Goal: Transaction & Acquisition: Purchase product/service

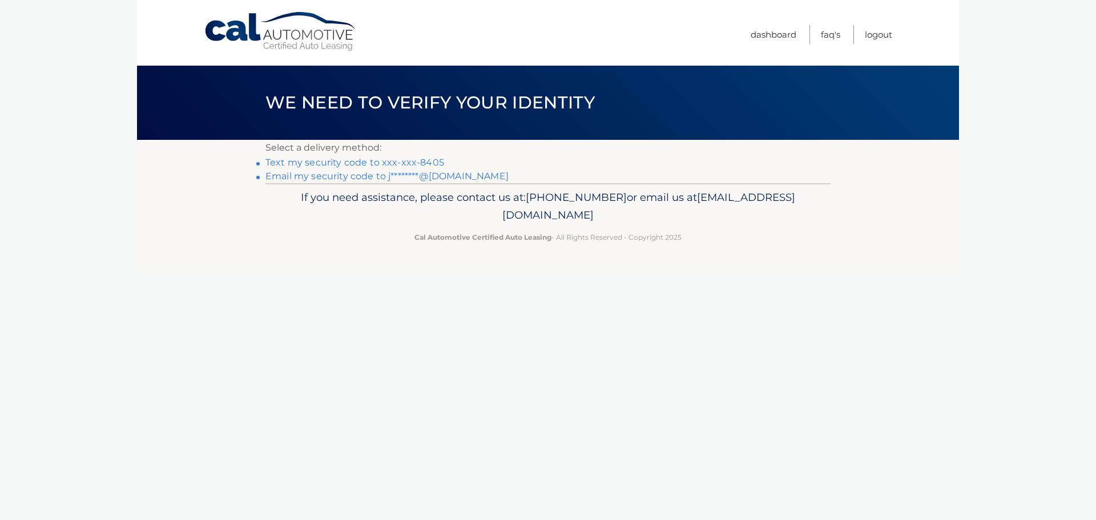
click at [410, 163] on link "Text my security code to xxx-xxx-8405" at bounding box center [354, 162] width 179 height 11
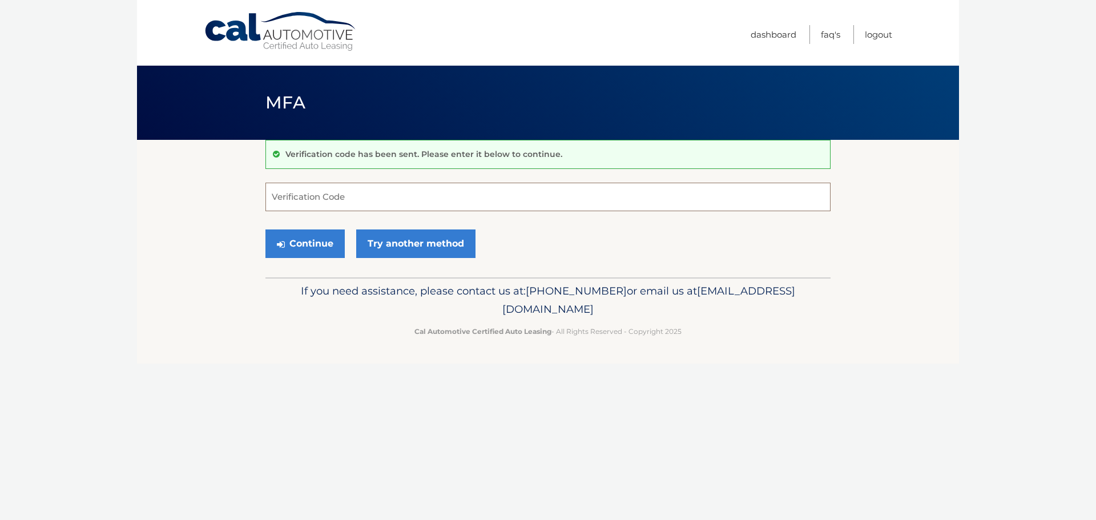
click at [563, 193] on input "Verification Code" at bounding box center [547, 197] width 565 height 29
type input "821109"
click at [285, 250] on button "Continue" at bounding box center [304, 243] width 79 height 29
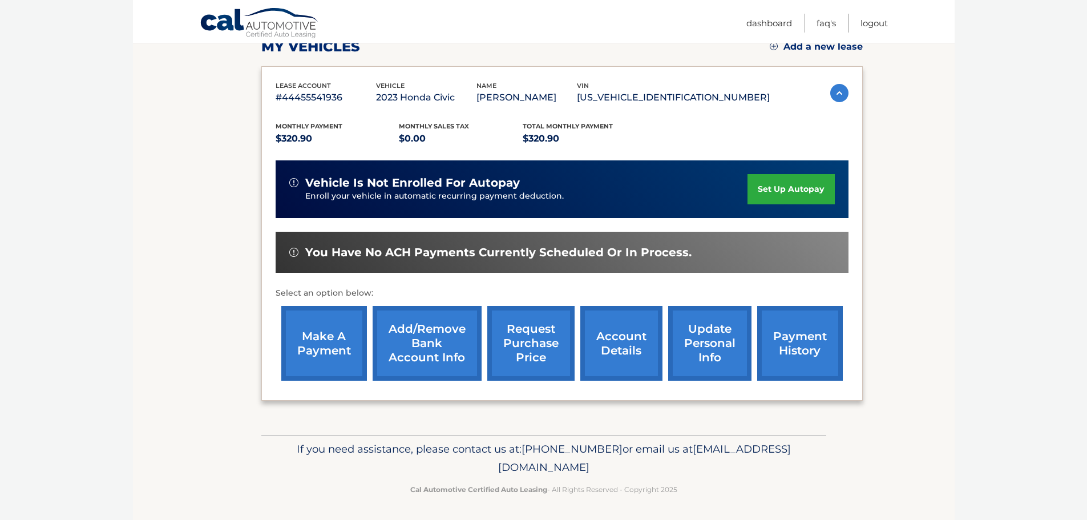
scroll to position [172, 0]
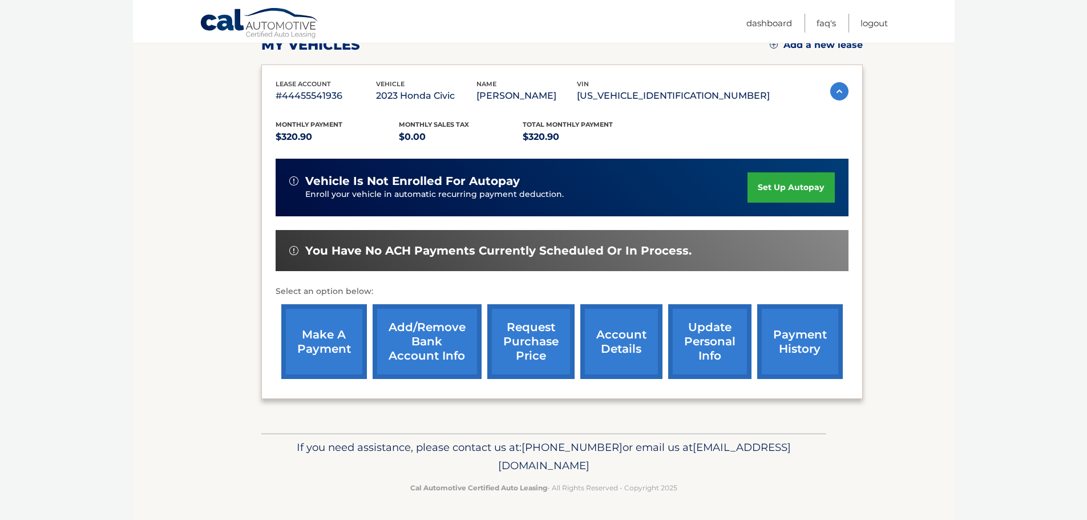
click at [342, 367] on link "make a payment" at bounding box center [324, 341] width 86 height 75
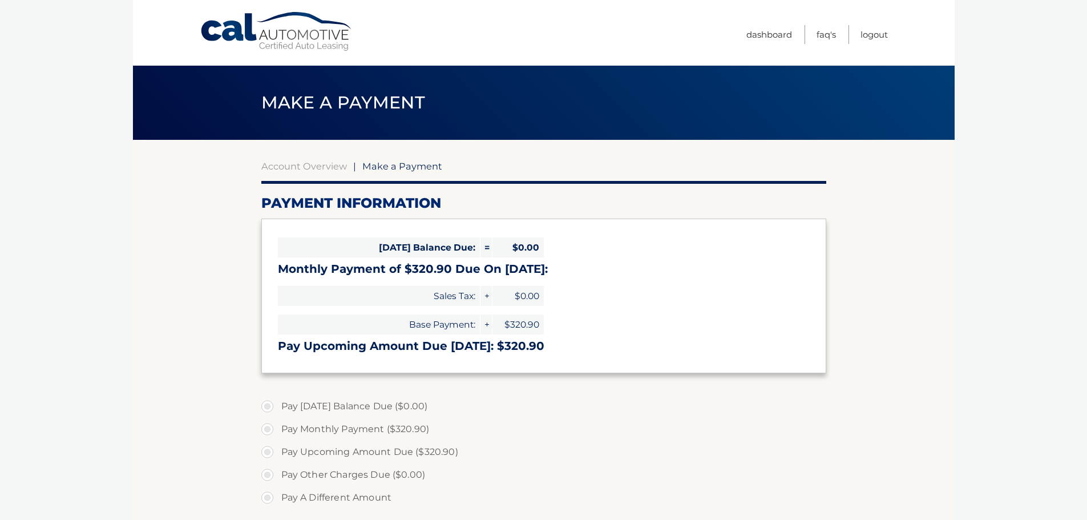
select select "Y2JlZDZjODItYjZiMy00NDliLTgxM2ItMmI5YjQxY2IwYzk5"
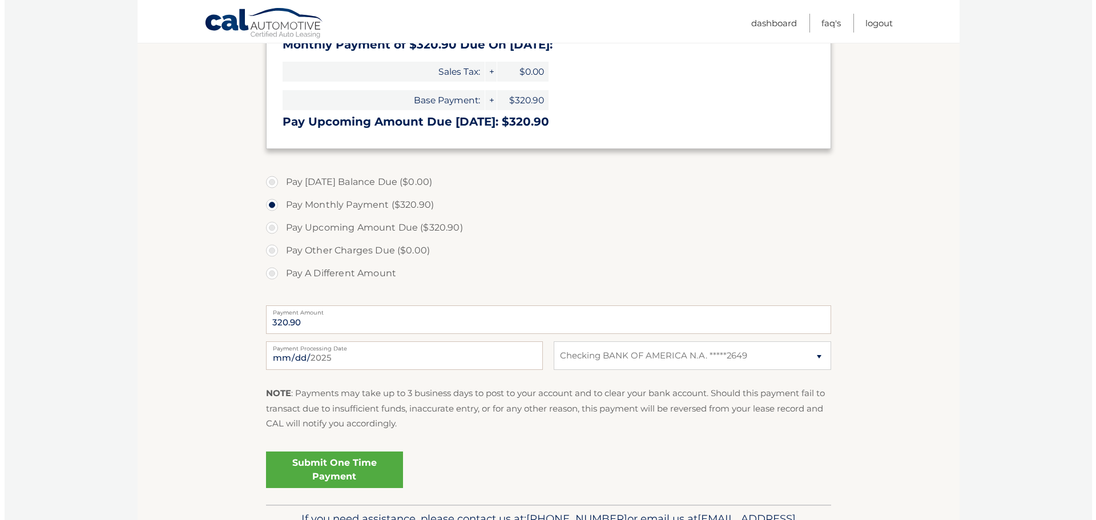
scroll to position [228, 0]
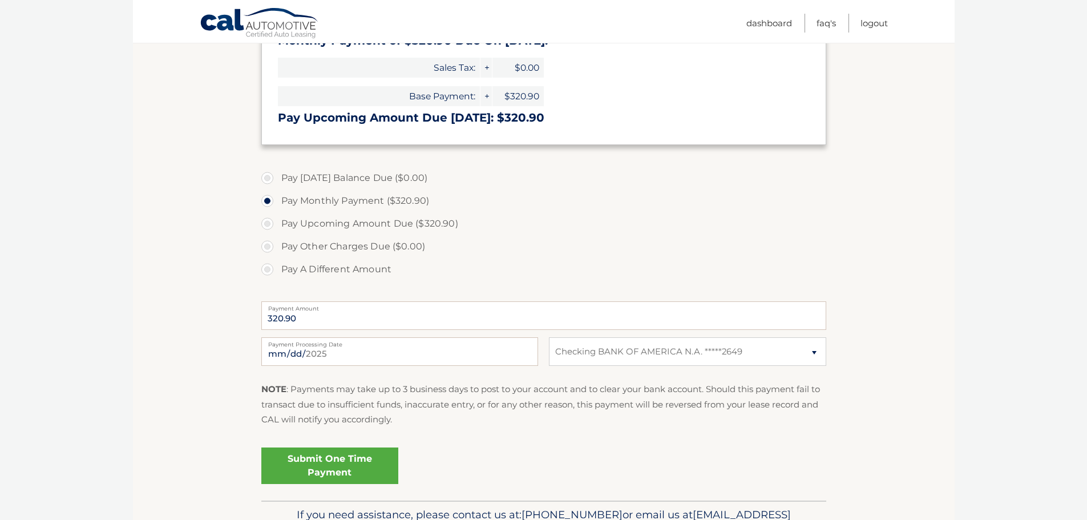
click at [383, 461] on link "Submit One Time Payment" at bounding box center [329, 465] width 137 height 37
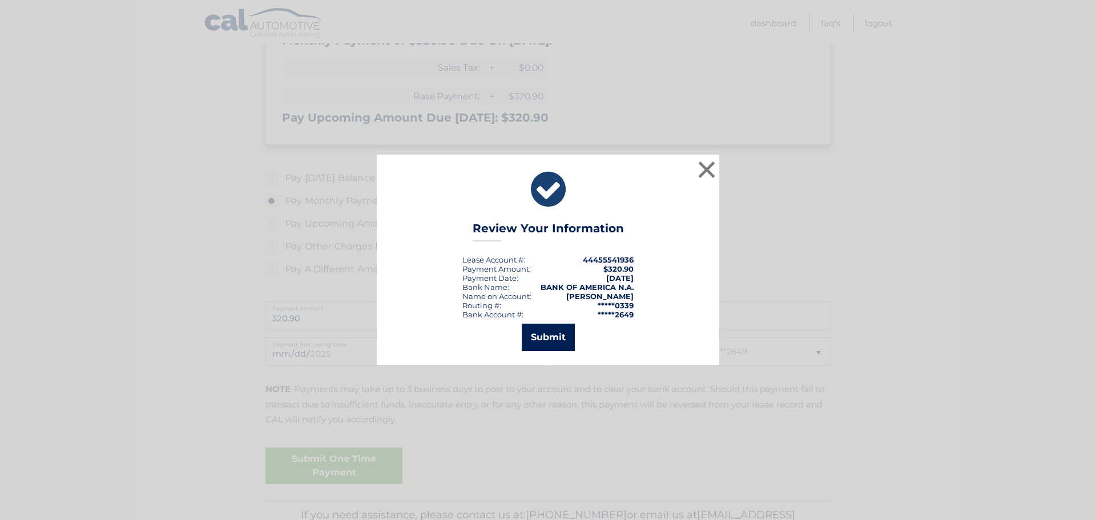
click at [546, 345] on button "Submit" at bounding box center [548, 337] width 53 height 27
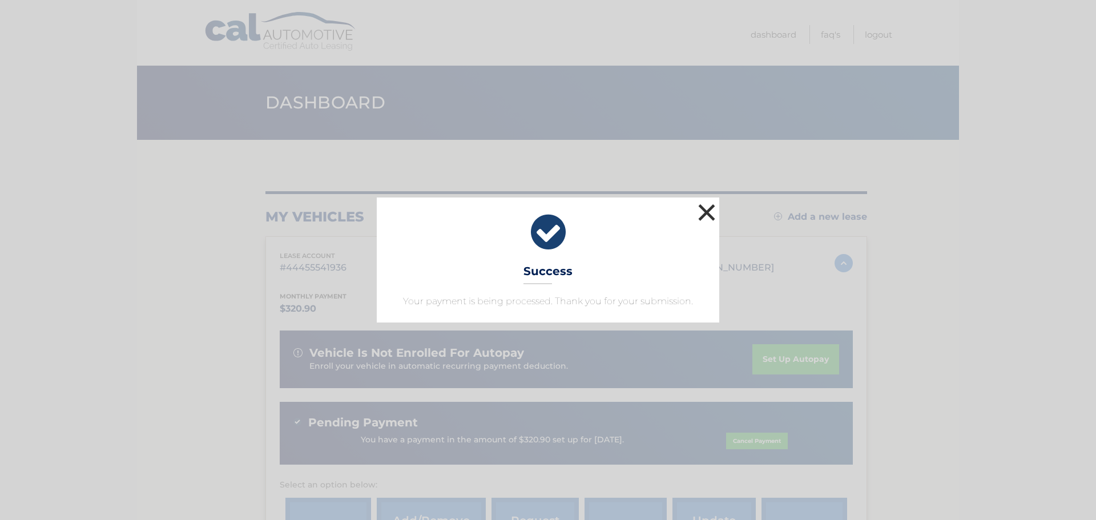
click at [705, 212] on button "×" at bounding box center [706, 212] width 23 height 23
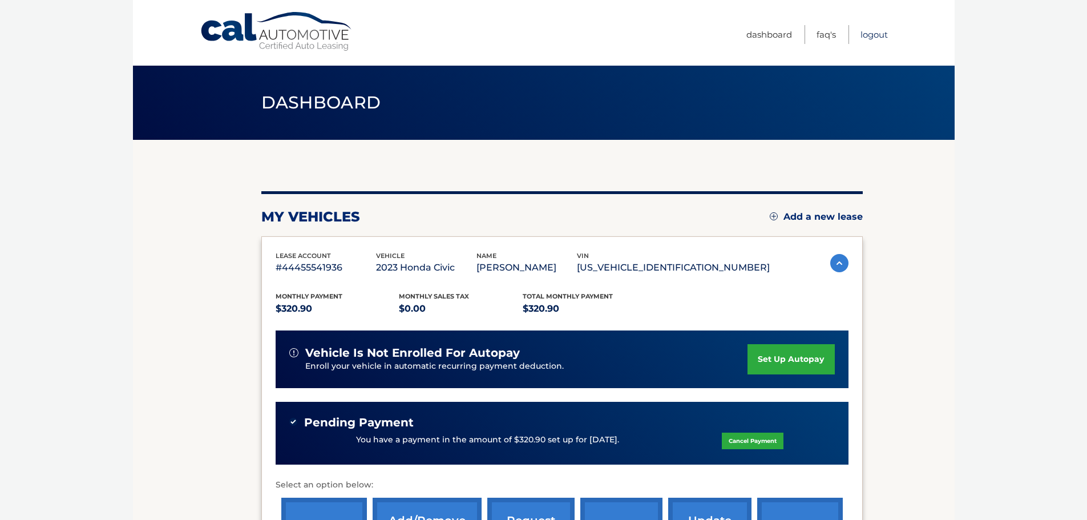
click at [882, 27] on link "Logout" at bounding box center [873, 34] width 27 height 19
